Goal: Obtain resource: Obtain resource

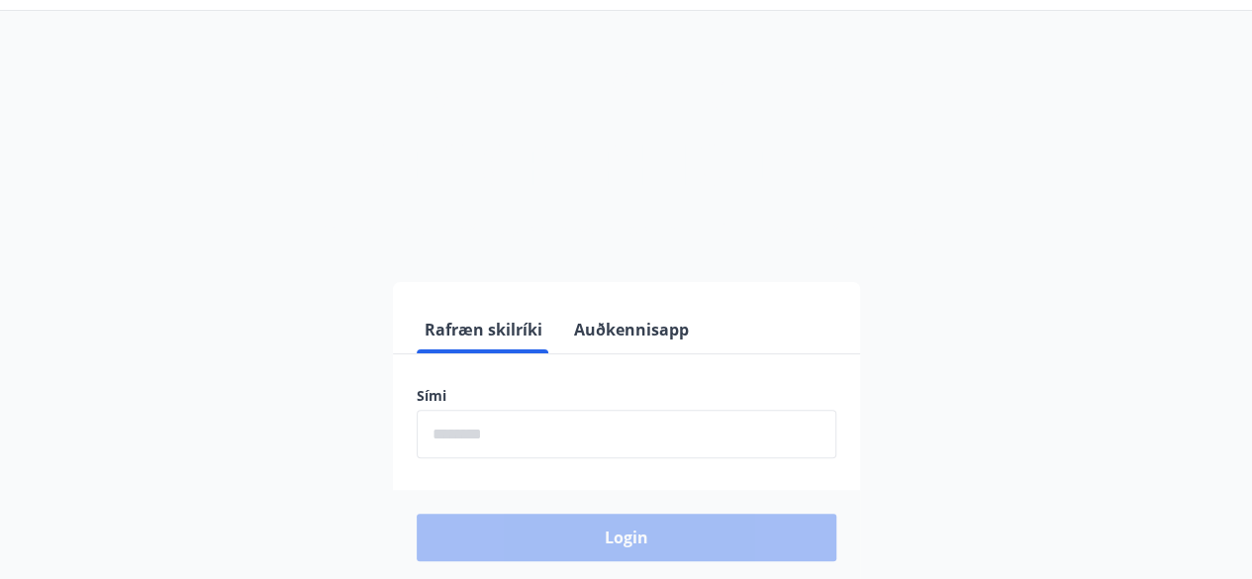
scroll to position [99, 0]
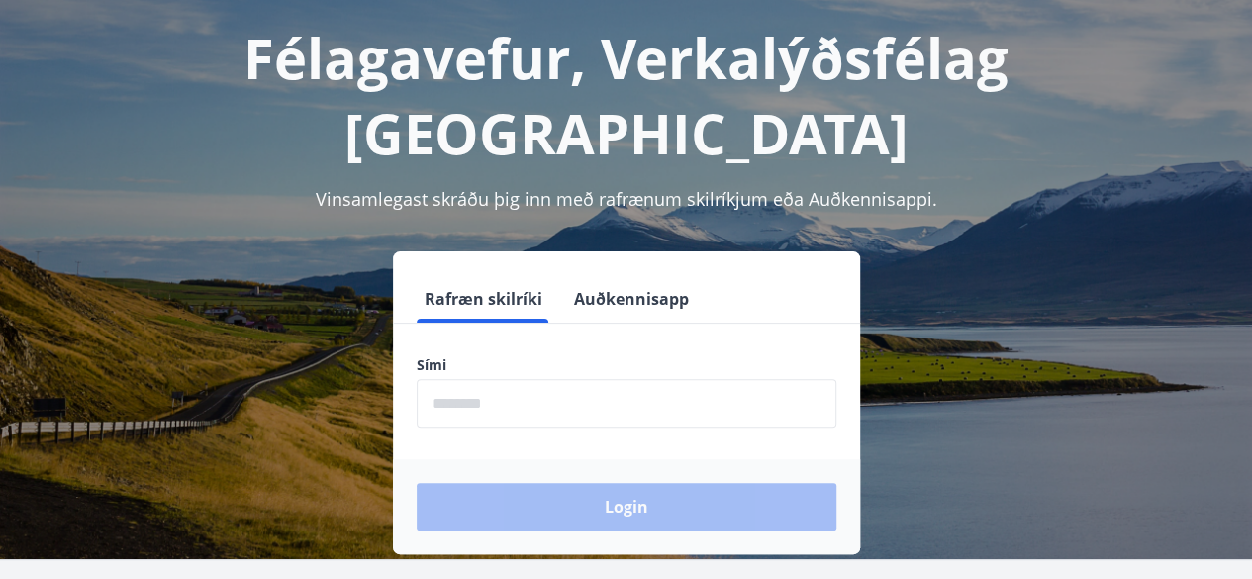
click at [507, 379] on input "phone" at bounding box center [627, 403] width 420 height 48
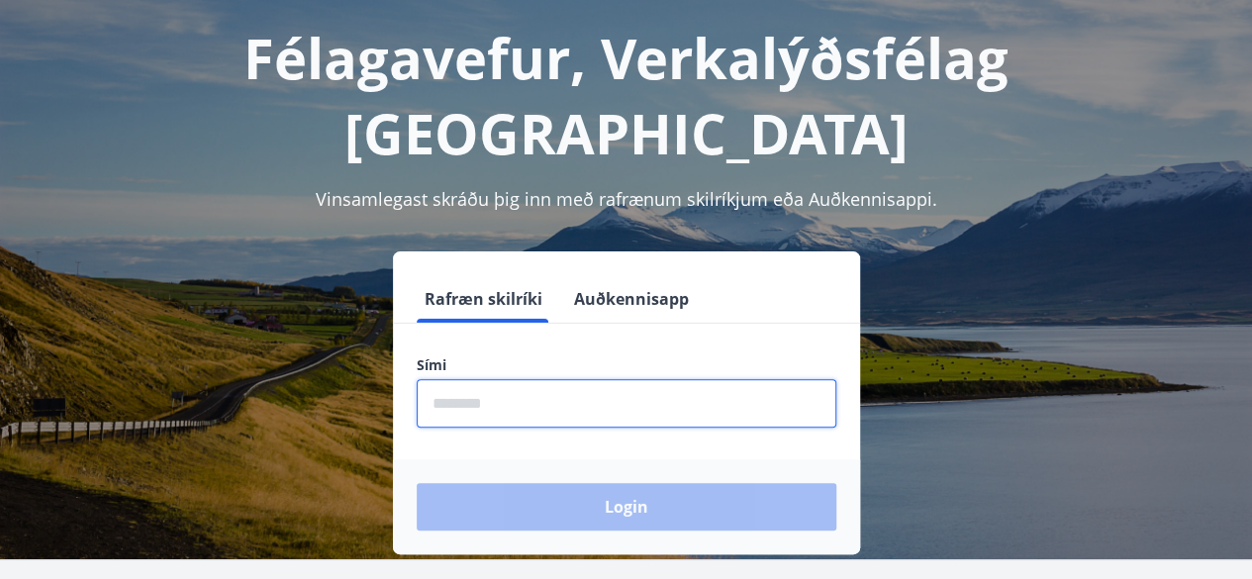
type input "********"
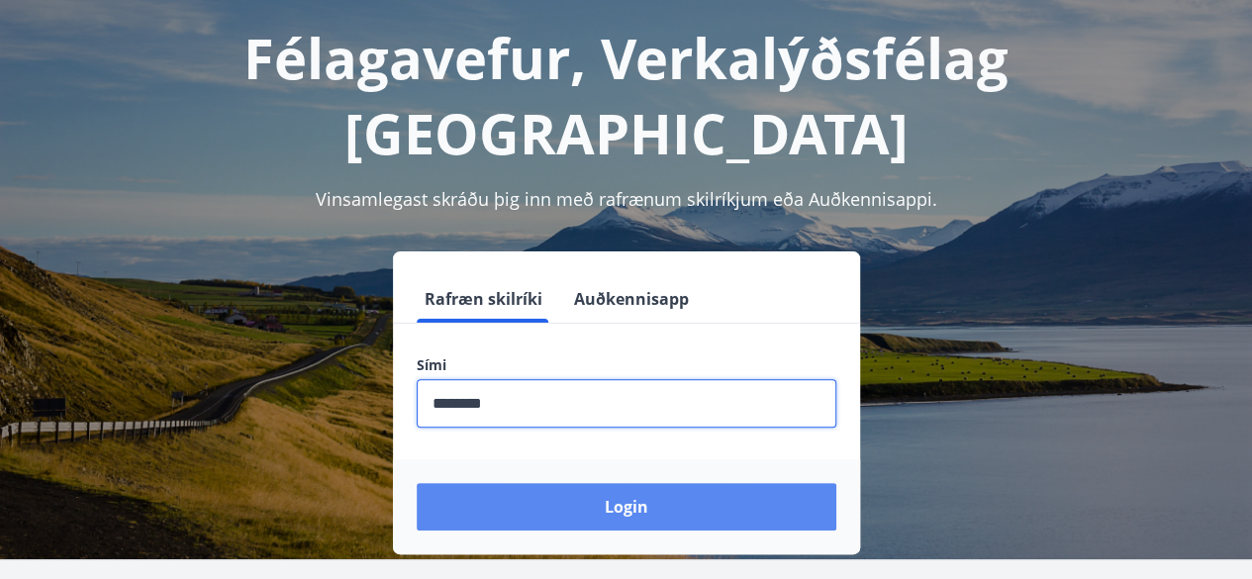
click at [577, 483] on button "Login" at bounding box center [627, 506] width 420 height 47
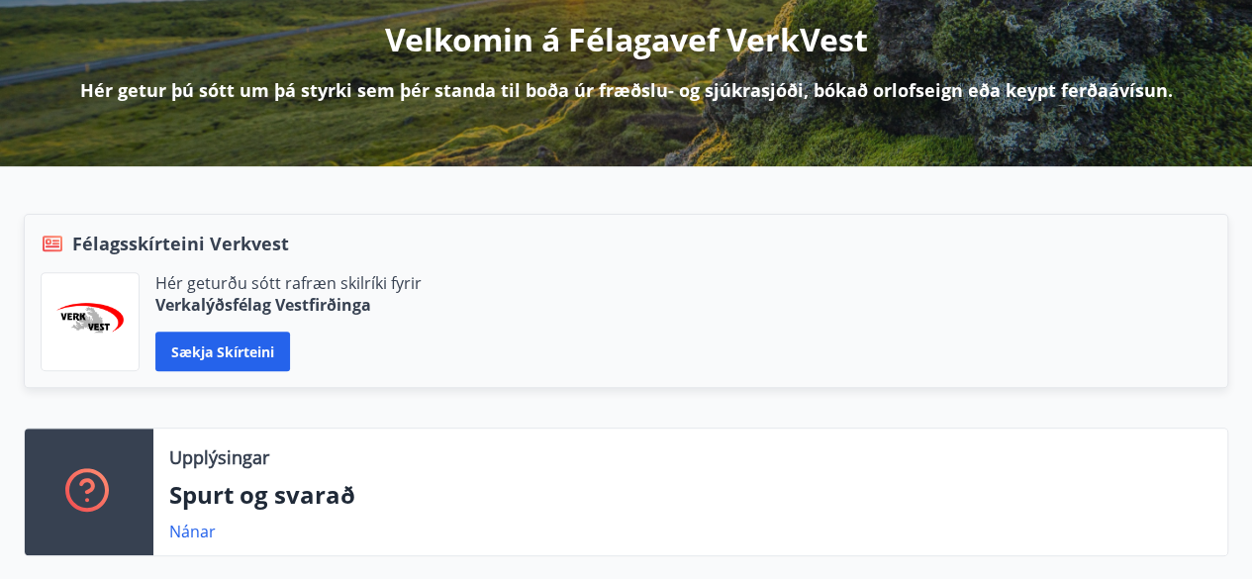
scroll to position [297, 0]
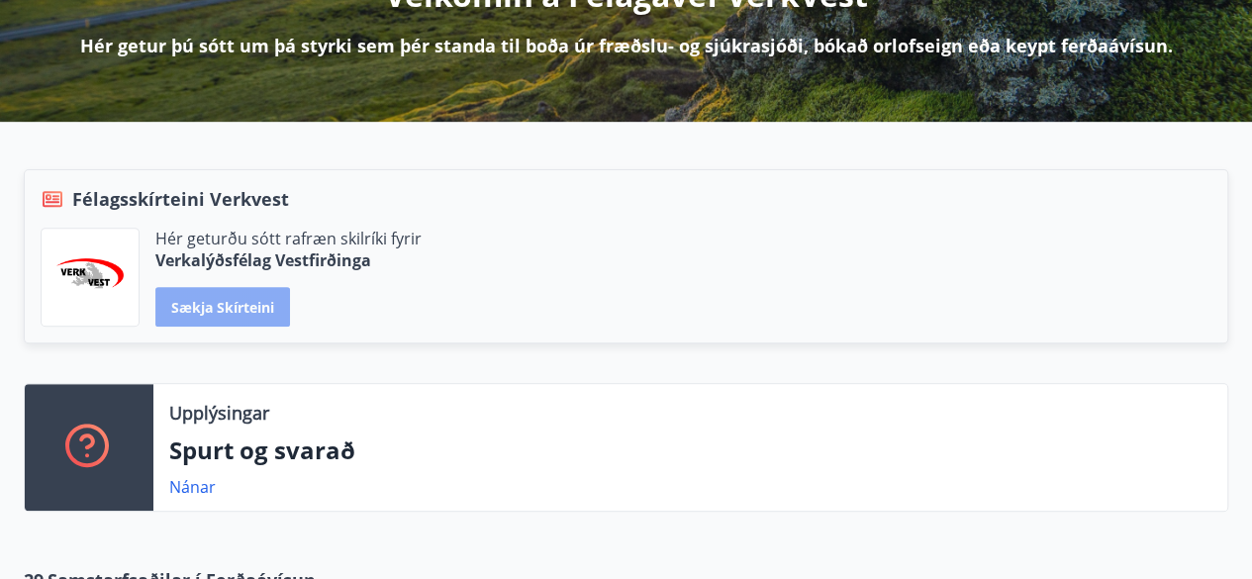
click at [210, 300] on button "Sækja skírteini" at bounding box center [222, 307] width 135 height 40
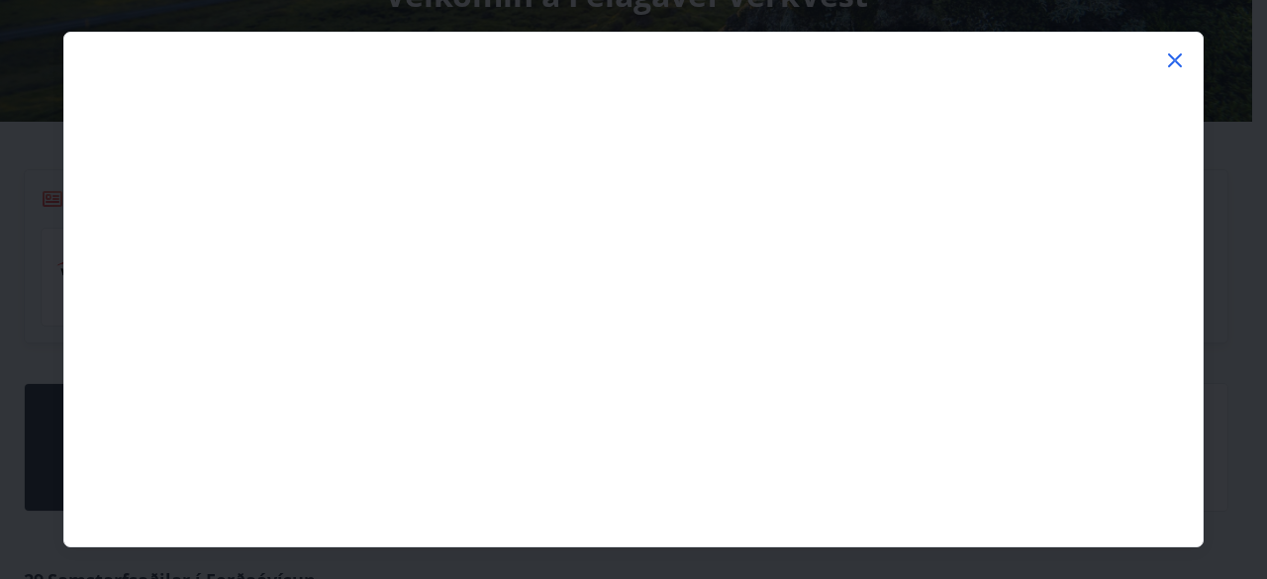
click at [1174, 53] on icon at bounding box center [1175, 60] width 24 height 24
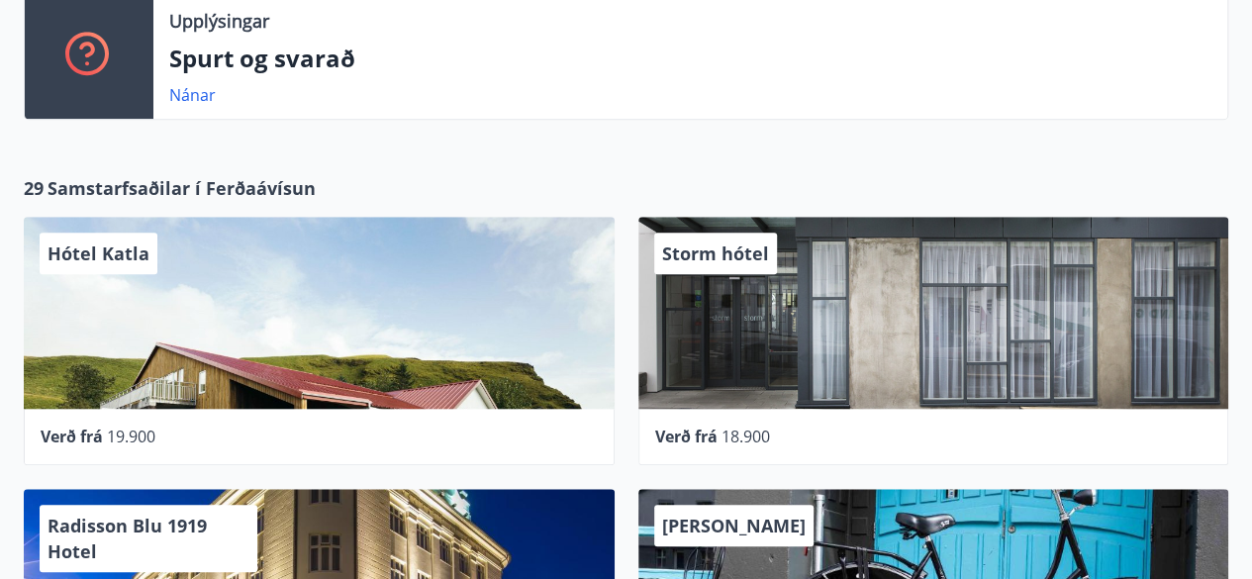
scroll to position [693, 0]
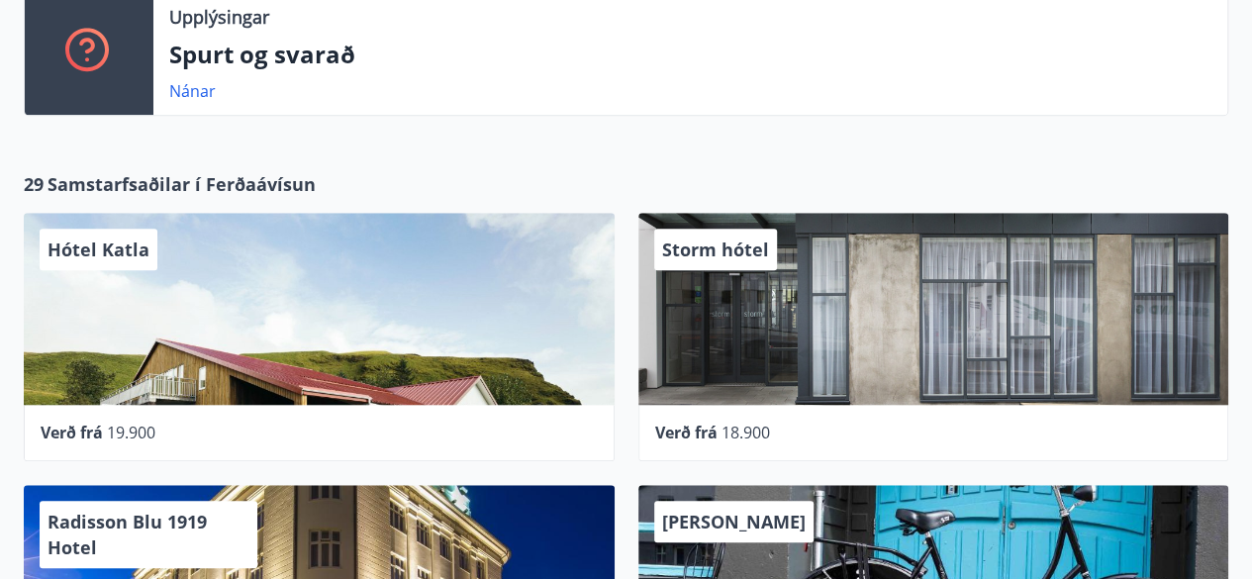
click at [272, 300] on div "Hótel Katla" at bounding box center [319, 309] width 591 height 192
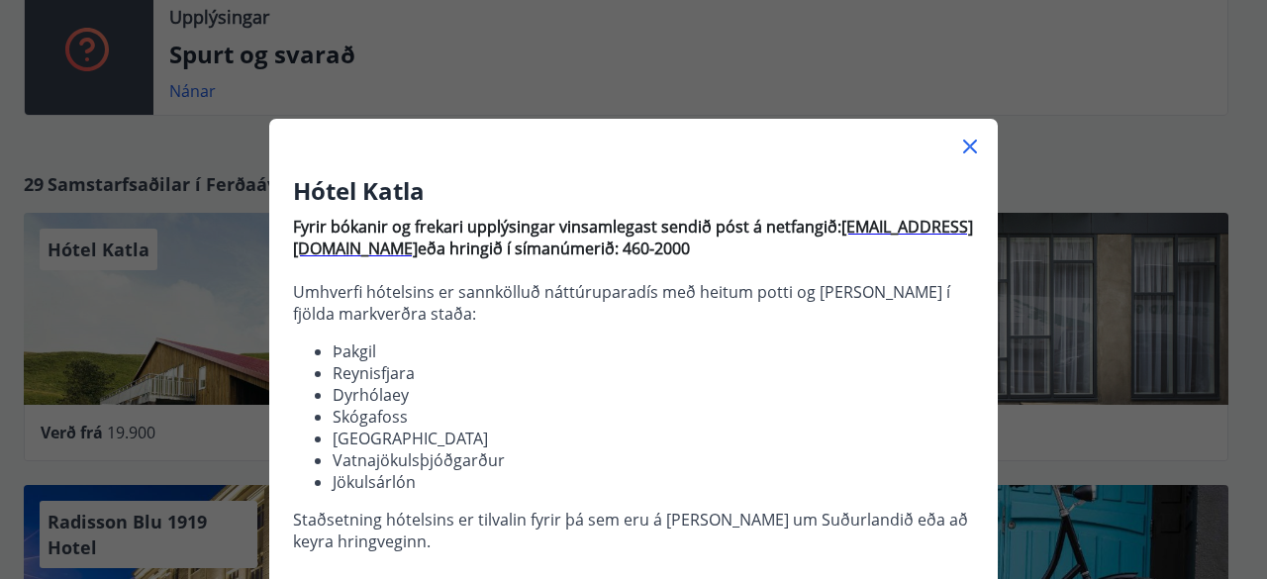
click at [963, 144] on icon at bounding box center [970, 147] width 14 height 14
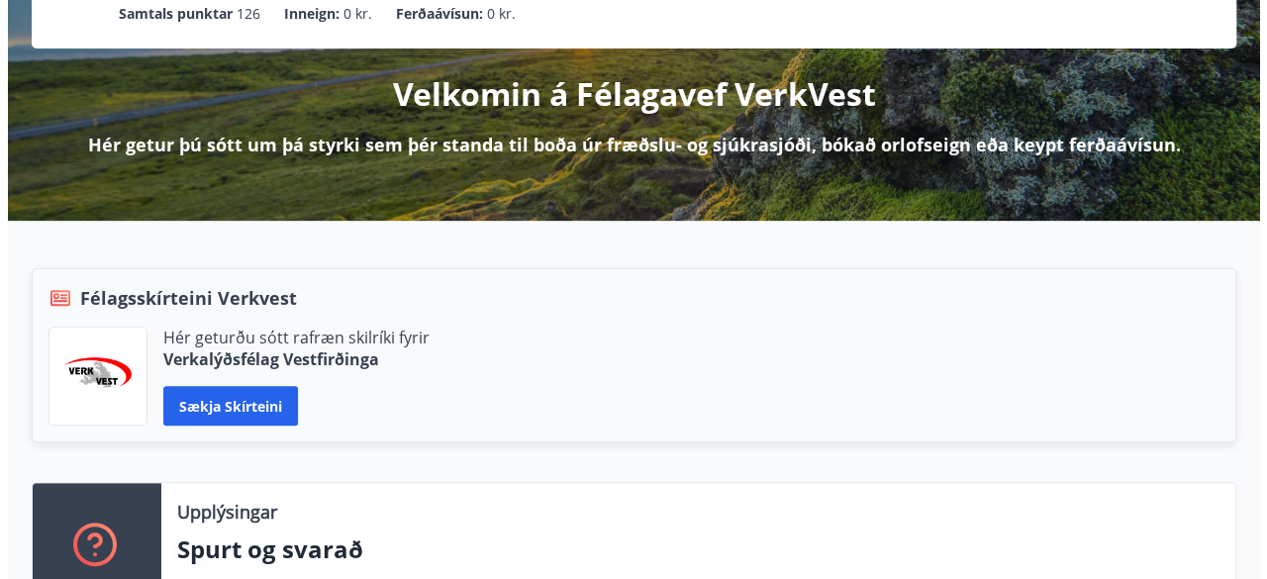
scroll to position [99, 0]
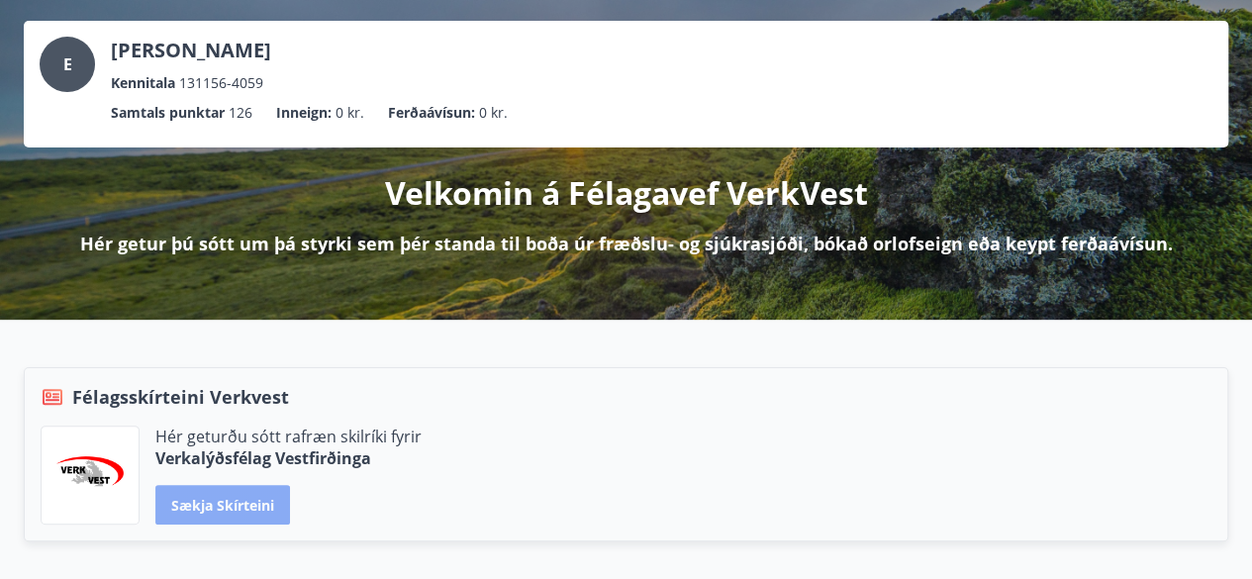
click at [200, 503] on button "Sækja skírteini" at bounding box center [222, 505] width 135 height 40
